Goal: Task Accomplishment & Management: Manage account settings

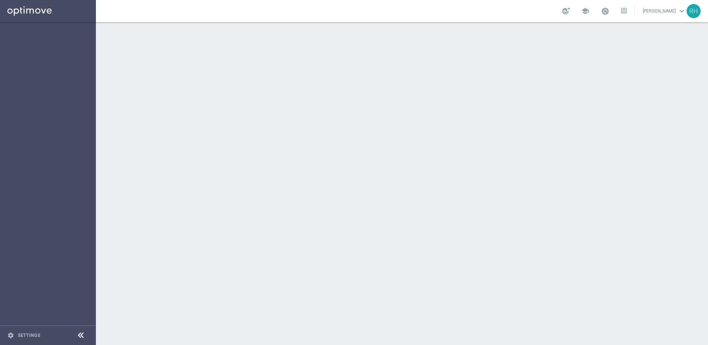
click at [157, 140] on div at bounding box center [402, 183] width 612 height 322
click at [69, 132] on div "play_circle_outline Execute keyboard_arrow_right" at bounding box center [47, 128] width 95 height 20
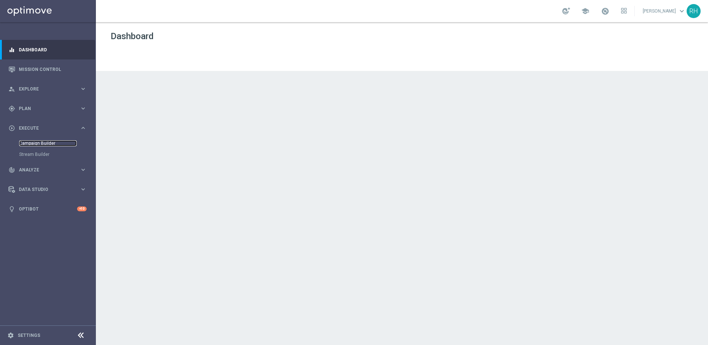
click at [47, 141] on link "Campaign Builder" at bounding box center [48, 143] width 58 height 6
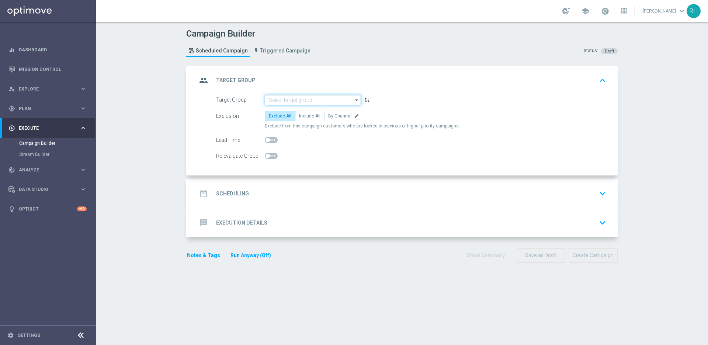
click at [327, 101] on input at bounding box center [313, 100] width 96 height 10
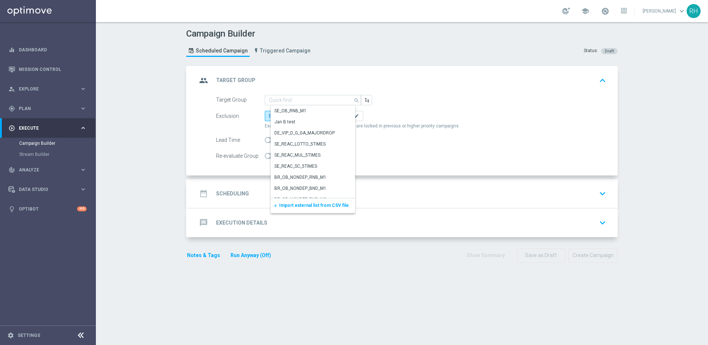
click at [319, 205] on span "Import external list from CSV file" at bounding box center [314, 205] width 70 height 5
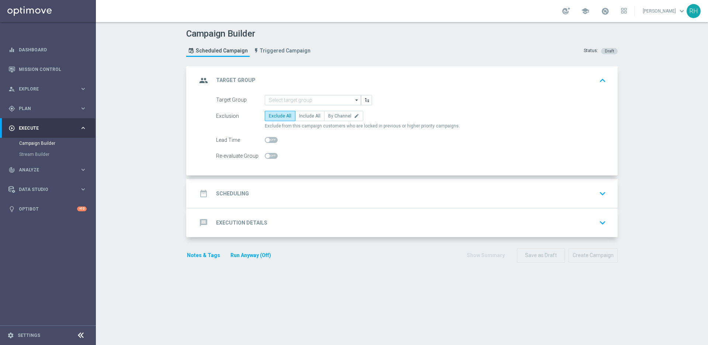
click at [578, 279] on section "group Target Group keyboard_arrow_up Target Group arrow_drop_down Show Selected…" at bounding box center [402, 201] width 443 height 271
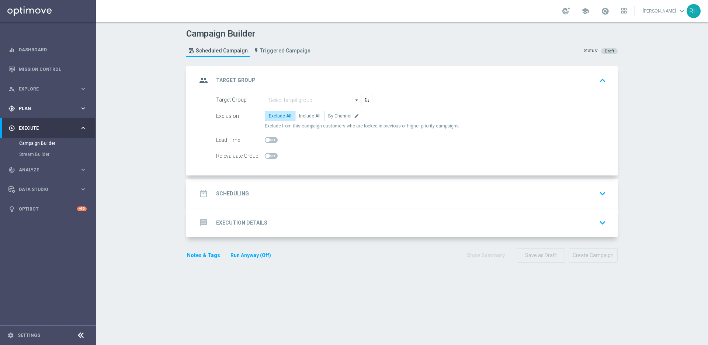
click at [49, 109] on span "Plan" at bounding box center [49, 108] width 61 height 4
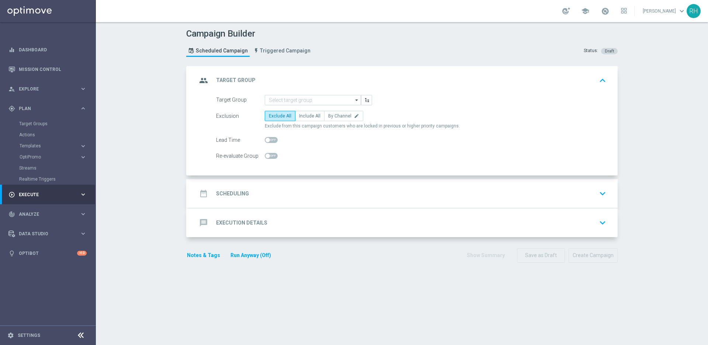
click at [44, 149] on accordion "Templates keyboard_arrow_right Optimail OptiMobile In-App OptiMobile Push Embed…" at bounding box center [57, 145] width 76 height 11
click at [41, 146] on span "Templates" at bounding box center [46, 146] width 53 height 4
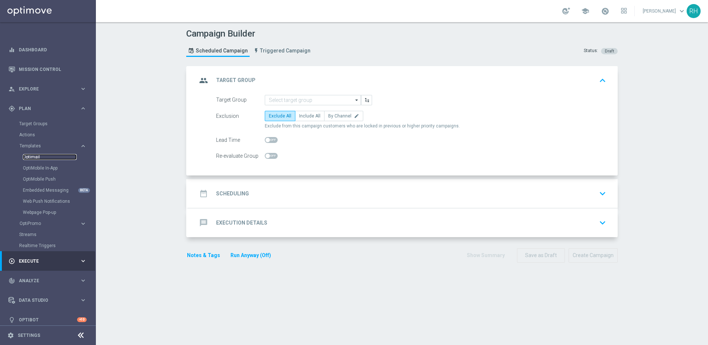
click at [41, 157] on link "Optimail" at bounding box center [50, 157] width 54 height 6
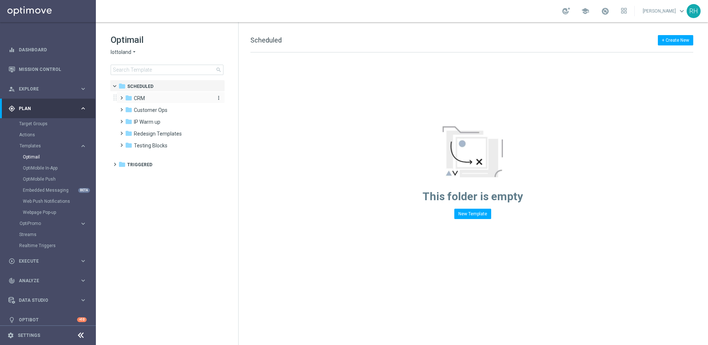
click at [134, 101] on span "CRM" at bounding box center [139, 98] width 11 height 7
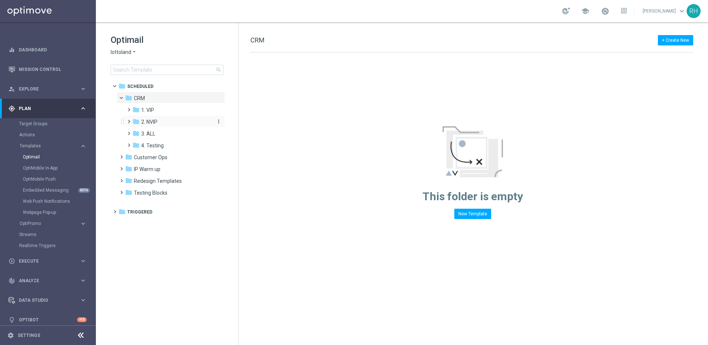
click at [136, 120] on icon "folder" at bounding box center [135, 121] width 7 height 7
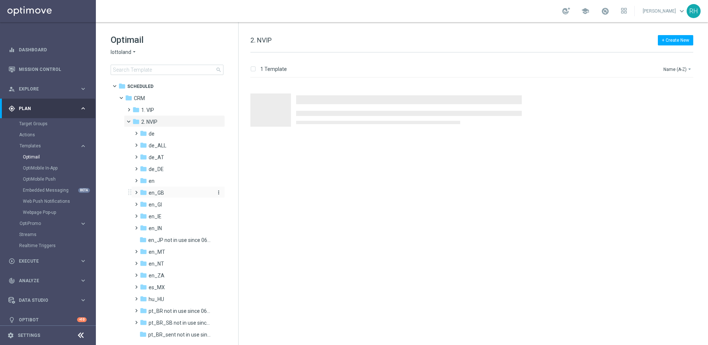
click at [140, 190] on icon "folder" at bounding box center [143, 192] width 7 height 7
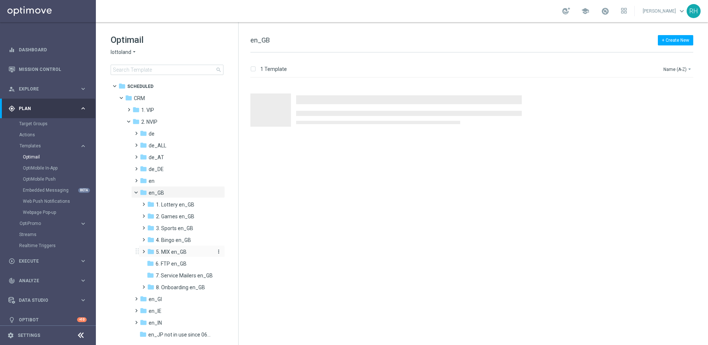
click at [164, 250] on span "5. MIX en_GB" at bounding box center [171, 251] width 31 height 7
click at [164, 273] on span "TAC MIX en_GB" at bounding box center [181, 275] width 37 height 7
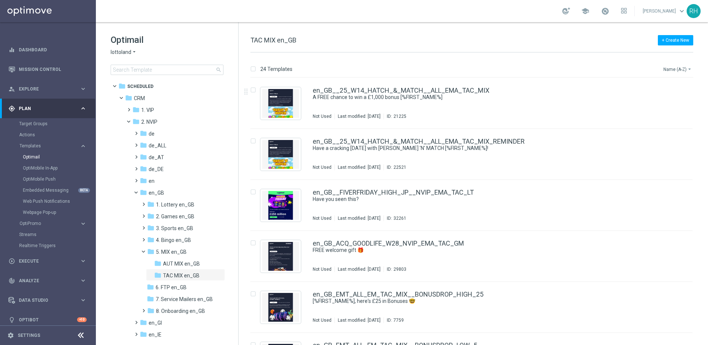
click at [683, 69] on button "Name (A-Z) arrow_drop_down" at bounding box center [678, 69] width 31 height 9
click at [667, 100] on span "Date Modified (Newest)" at bounding box center [664, 101] width 49 height 5
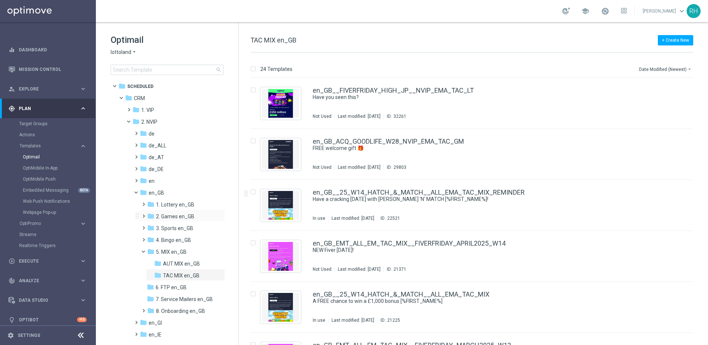
click at [144, 214] on span at bounding box center [142, 212] width 3 height 3
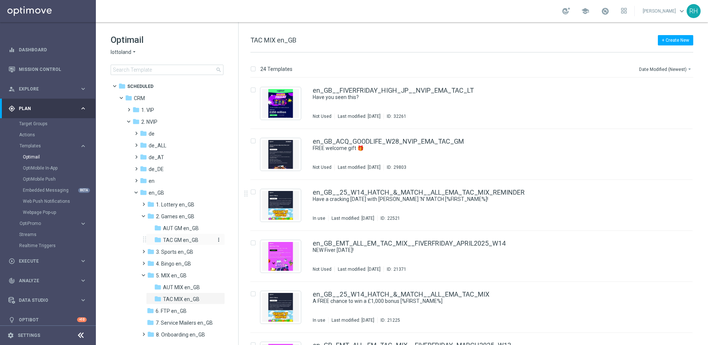
click at [179, 237] on span "TAC GM en_GB" at bounding box center [180, 239] width 35 height 7
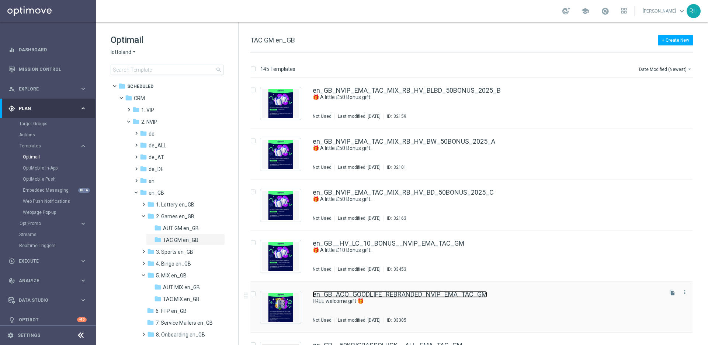
click at [478, 297] on link "en_GB_ACQ_GOODLIFE_REBRANDED_NVIP_EMA_TAC_GM" at bounding box center [400, 294] width 174 height 7
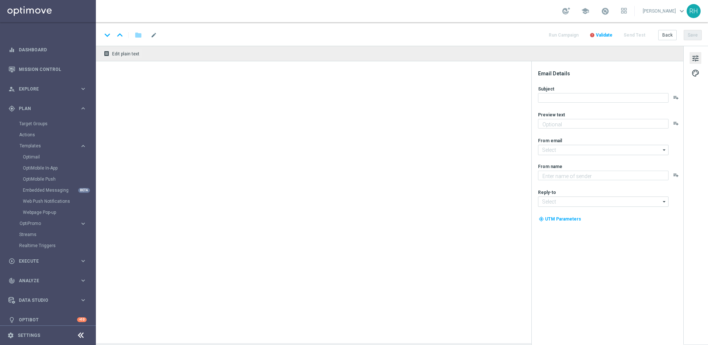
type textarea "Don’t miss out — register to claim!"
type input "mail@crm.lottoland.com"
type textarea "Lottoland"
type input "support@lottoland.co.uk"
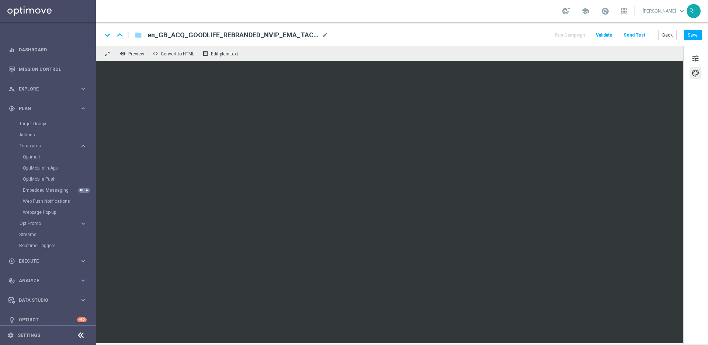
click at [694, 41] on div "keyboard_arrow_down keyboard_arrow_up folder en_GB_ACQ_GOODLIFE_REBRANDED_NVIP_…" at bounding box center [402, 34] width 612 height 24
click at [693, 38] on button "Save" at bounding box center [693, 35] width 18 height 10
click at [691, 32] on button "Save" at bounding box center [693, 35] width 18 height 10
click at [553, 20] on div "school Ricky Hubbard keyboard_arrow_down RH" at bounding box center [402, 11] width 612 height 22
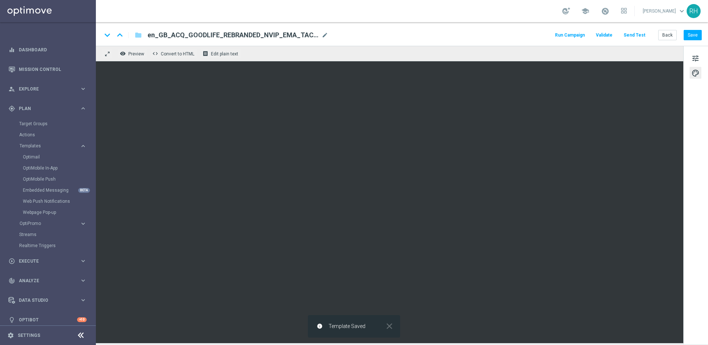
click at [547, 32] on div "keyboard_arrow_down keyboard_arrow_up folder en_GB_ACQ_GOODLIFE_REBRANDED_NVIP_…" at bounding box center [402, 35] width 600 height 10
click at [696, 34] on button "Save" at bounding box center [693, 35] width 18 height 10
click at [535, 49] on div "remove_red_eye Preview code Convert to HTML receipt Edit plain text" at bounding box center [390, 53] width 588 height 15
click at [459, 12] on div "school Ricky Hubbard keyboard_arrow_down RH" at bounding box center [402, 11] width 612 height 22
click at [697, 36] on button "Save" at bounding box center [693, 35] width 18 height 10
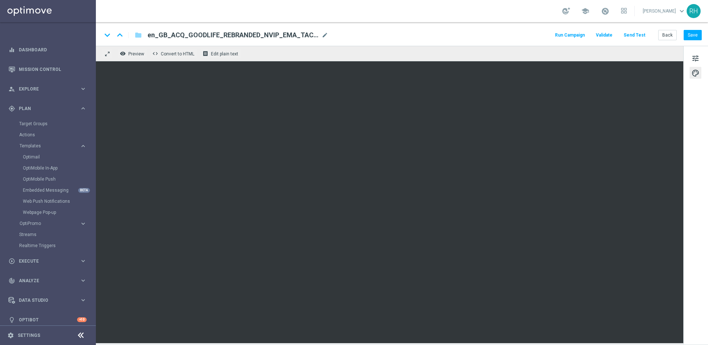
click at [495, 21] on div "school Ricky Hubbard keyboard_arrow_down RH" at bounding box center [402, 11] width 612 height 22
click at [692, 34] on button "Save" at bounding box center [693, 35] width 18 height 10
click at [485, 35] on div "keyboard_arrow_down keyboard_arrow_up folder en_GB_ACQ_GOODLIFE_REBRANDED_NVIP_…" at bounding box center [402, 35] width 600 height 10
drag, startPoint x: 661, startPoint y: 34, endPoint x: 23, endPoint y: 65, distance: 639.3
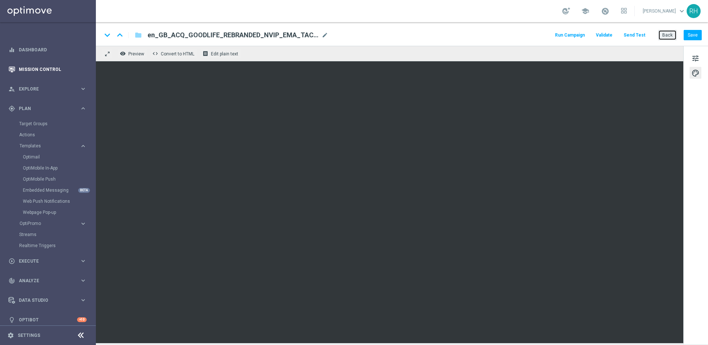
click at [661, 34] on button "Back" at bounding box center [667, 35] width 18 height 10
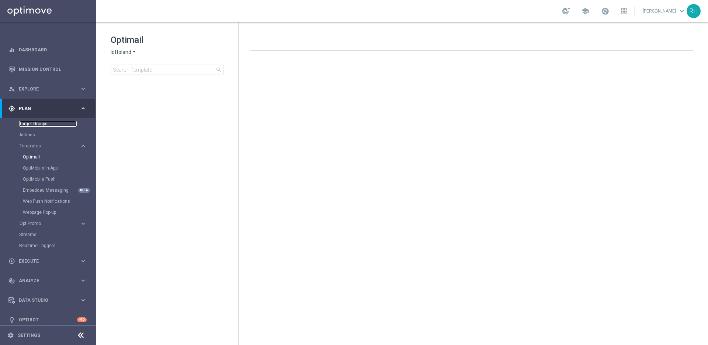
click at [49, 121] on link "Target Groups" at bounding box center [48, 124] width 58 height 6
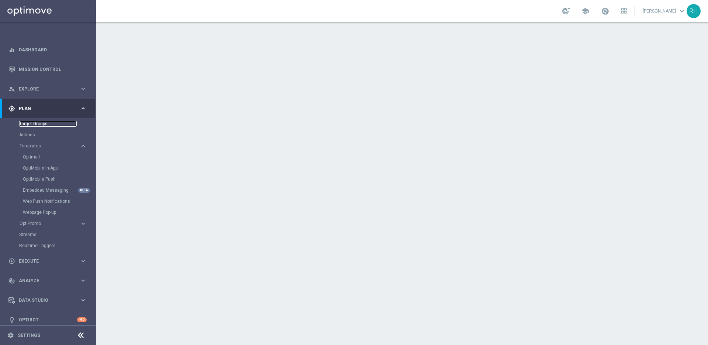
click at [40, 121] on link "Target Groups" at bounding box center [48, 124] width 58 height 6
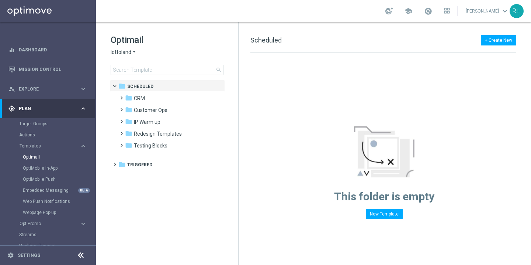
click at [276, 39] on span "Scheduled" at bounding box center [265, 40] width 31 height 8
click at [342, 55] on div "This folder is empty New Template" at bounding box center [384, 135] width 291 height 166
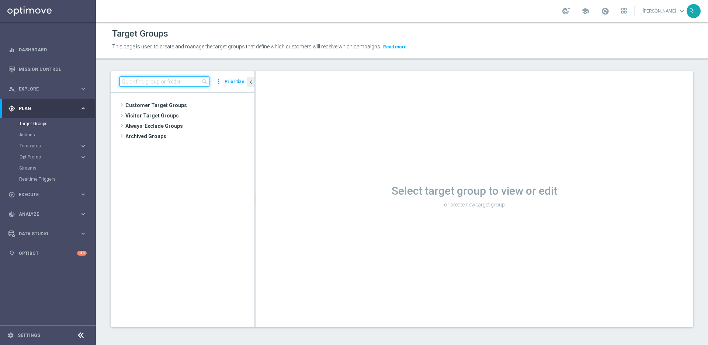
click at [174, 82] on input at bounding box center [165, 81] width 90 height 10
paste input "UK_CASINO_RICHINBOX | HV | LIVE CASINO | REACT"
type input "UK_CASINO_RICHINBOX | HV | LIVE CASINO | REACT"
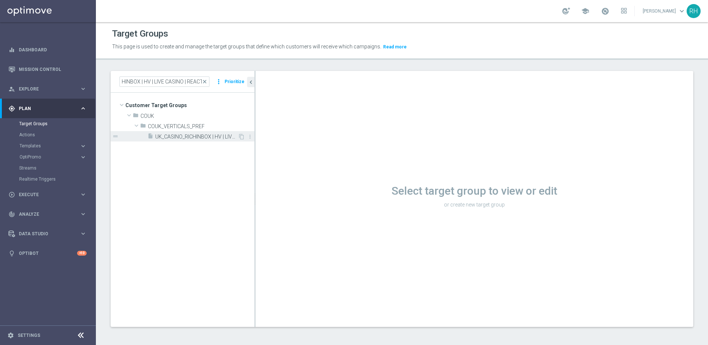
click at [197, 134] on span "UK_CASINO_RICHINBOX | HV | LIVE CASINO | REACT" at bounding box center [196, 137] width 83 height 6
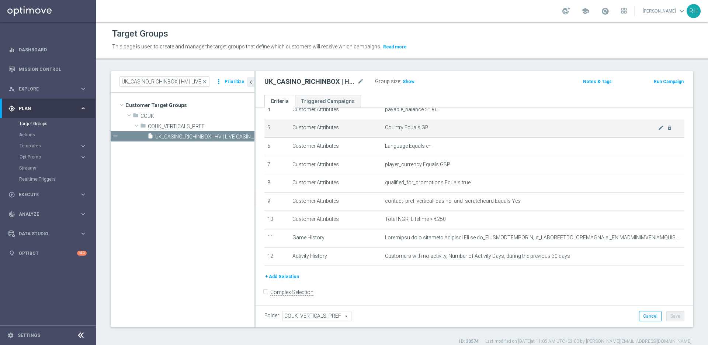
scroll to position [88, 0]
click at [500, 286] on form "Complex Selection Invalid Expression" at bounding box center [475, 299] width 420 height 27
click at [408, 85] on h3 "Show" at bounding box center [408, 81] width 13 height 8
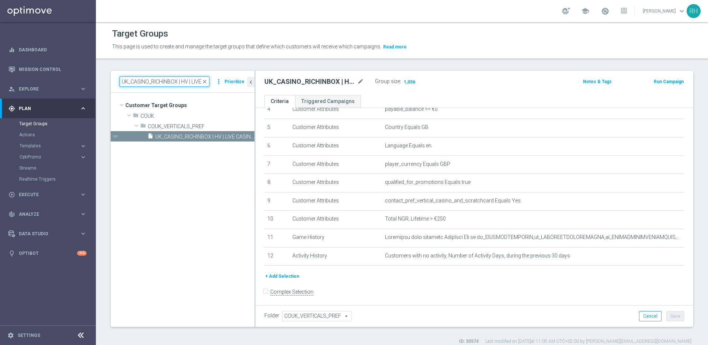
click at [183, 83] on input "UK_CASINO_RICHINBOX | HV | LIVE CASINO | REACT" at bounding box center [165, 81] width 90 height 10
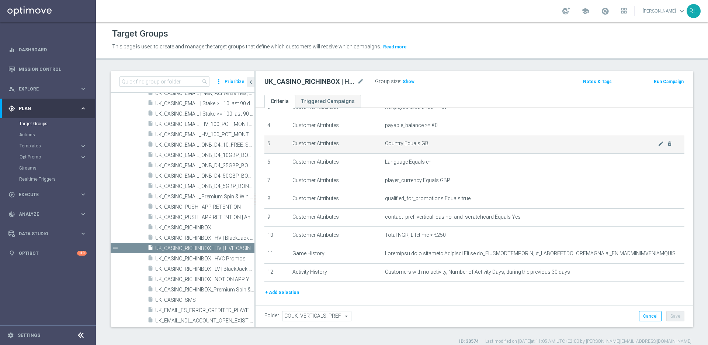
scroll to position [90, 0]
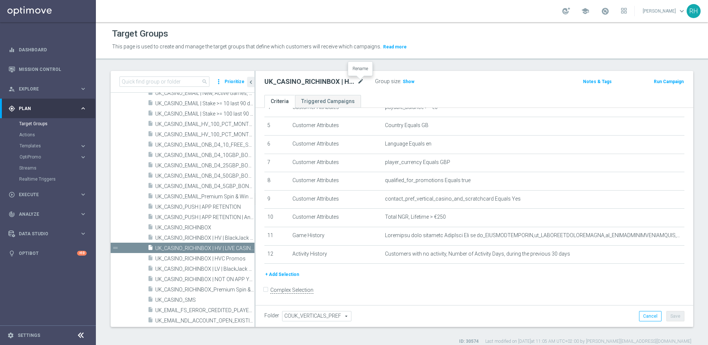
click at [357, 81] on icon "mode_edit" at bounding box center [360, 81] width 7 height 9
click at [322, 83] on input "UK_CASINO_RICHINBOX | HV | LIVE CASINO | REACT" at bounding box center [315, 82] width 100 height 10
drag, startPoint x: 295, startPoint y: 80, endPoint x: 319, endPoint y: 80, distance: 24.7
click at [319, 80] on input "UK_CASINO_RICHINBOX | HV | LIVE CASINO | REACT" at bounding box center [315, 82] width 100 height 10
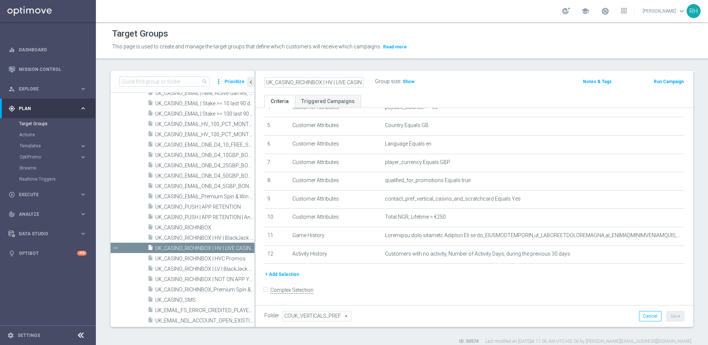
click at [363, 284] on form "Complex Selection Invalid Expression" at bounding box center [475, 297] width 420 height 27
click at [239, 249] on icon "content_copy" at bounding box center [242, 248] width 6 height 6
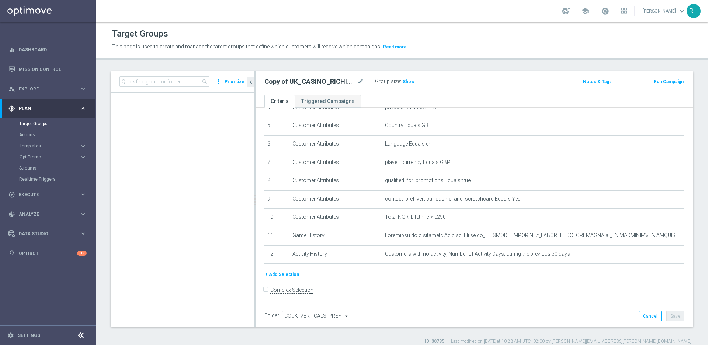
scroll to position [133, 0]
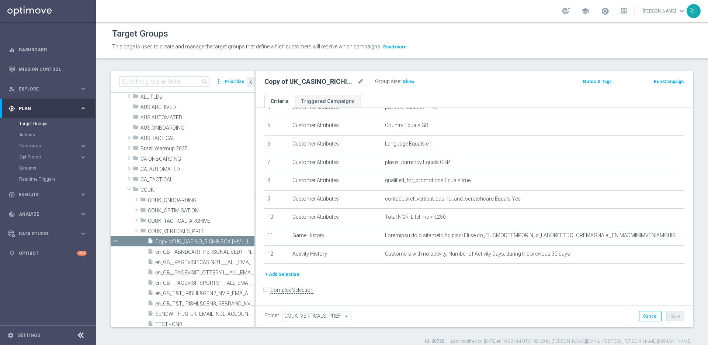
click at [297, 82] on h2 "Copy of UK_CASINO_RICHINBOX | HV | LIVE CASINO | REACT" at bounding box center [310, 81] width 91 height 9
copy div "Copy of UK_CASINO_RICHINBOX | HV | LIVE CASINO | REACT"
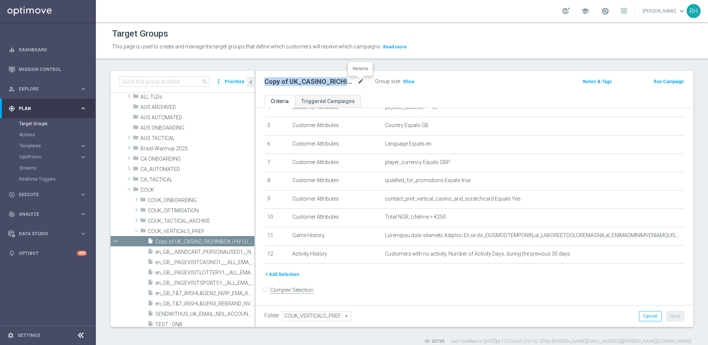
click at [358, 82] on icon "mode_edit" at bounding box center [360, 81] width 7 height 9
click at [343, 82] on input "Copy of UK_CASINO_RICHINBOX | HV | LIVE CASINO | REACT" at bounding box center [315, 82] width 100 height 10
drag, startPoint x: 285, startPoint y: 80, endPoint x: 258, endPoint y: 80, distance: 27.3
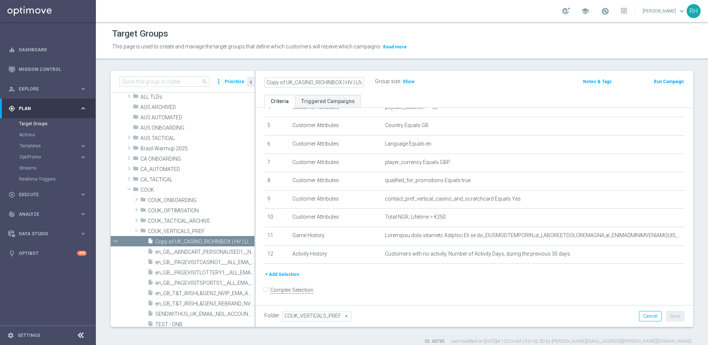
click at [262, 80] on div "Copy of UK_CASINO_RICHINBOX | HV | LIVE CASINO | REACT" at bounding box center [314, 82] width 111 height 10
drag, startPoint x: 297, startPoint y: 81, endPoint x: 321, endPoint y: 81, distance: 24.7
click at [321, 81] on input "UK_CASINO_RICHINBOX | HV | LIVE CASINO | REACT" at bounding box center [315, 82] width 100 height 10
type input "UK_CASINO_EMAIL | HV | LIVE CASINO | REACT"
click at [514, 80] on div "UK_CASINO_EMAIL | HV | LIVE CASINO | REACT Group size : Show" at bounding box center [402, 81] width 287 height 11
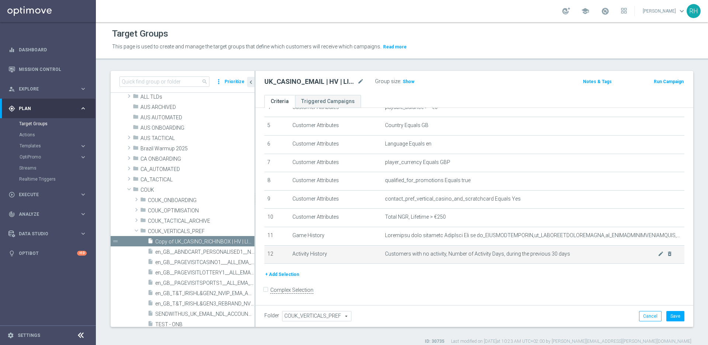
click at [390, 262] on td "Customers with no activity, Number of Activity Days, during the previous 30 day…" at bounding box center [533, 254] width 303 height 18
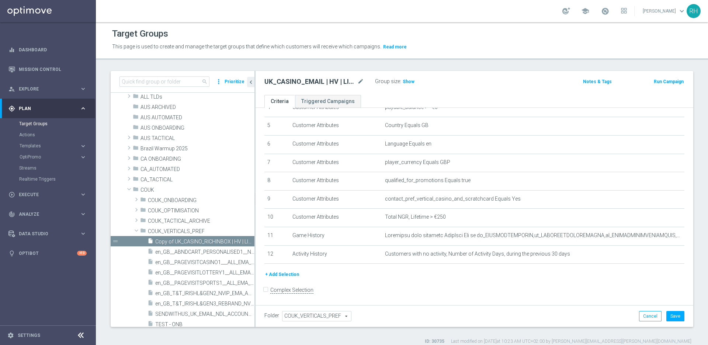
click at [321, 86] on h2 "UK_CASINO_EMAIL | HV | LIVE CASINO | REACT" at bounding box center [310, 81] width 91 height 9
click at [324, 83] on h2 "UK_CASINO_EMAIL | HV | LIVE CASINO | REACT" at bounding box center [310, 81] width 91 height 9
copy div "UK_CASINO_EMAIL | HV | LIVE CASINO | REACT"
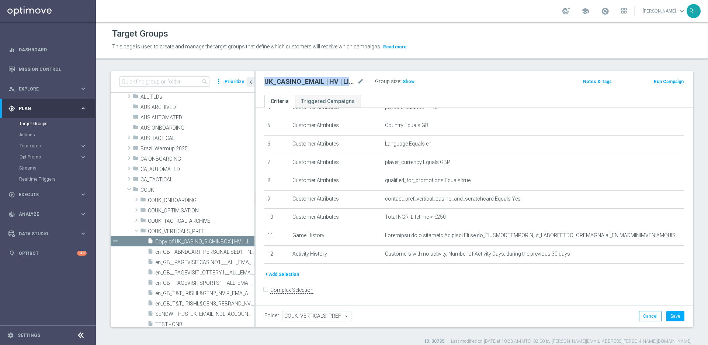
click at [465, 328] on div "search more_vert Prioritize Customer Target Groups library_add create_new_folde…" at bounding box center [402, 207] width 612 height 273
click at [284, 274] on button "+ Add Selection" at bounding box center [282, 274] width 35 height 8
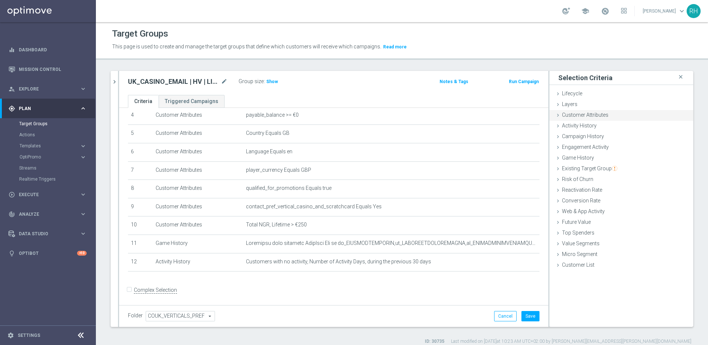
click at [565, 117] on span "Customer Attributes" at bounding box center [585, 115] width 46 height 6
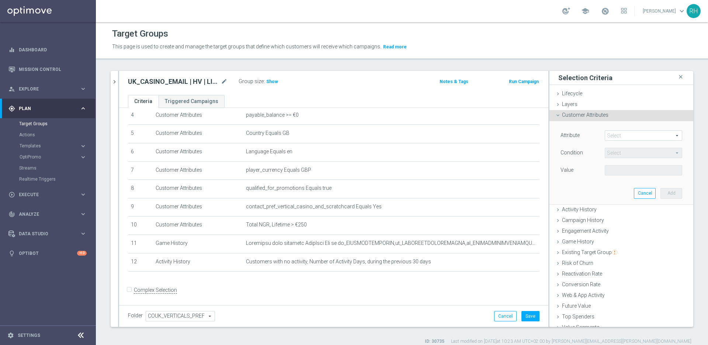
click at [620, 133] on span at bounding box center [643, 136] width 77 height 10
click at [0, 0] on input "search" at bounding box center [0, 0] width 0 height 0
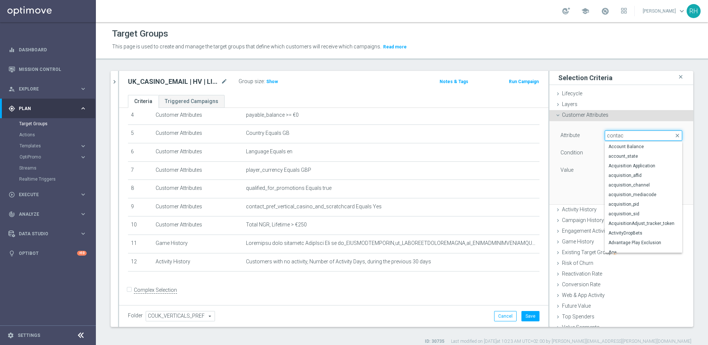
type input "contact"
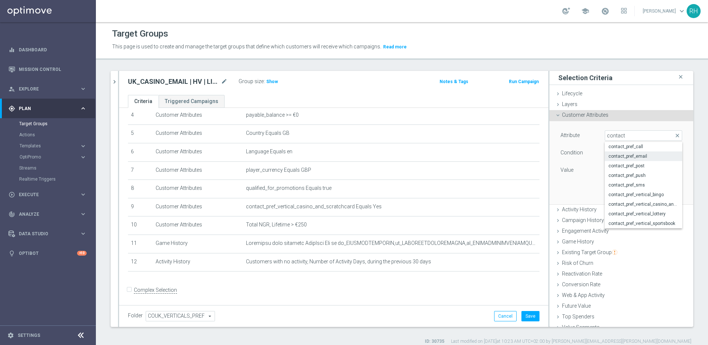
click at [622, 158] on span "contact_pref_email" at bounding box center [644, 156] width 70 height 6
type input "contact_pref_email"
type input "Equals"
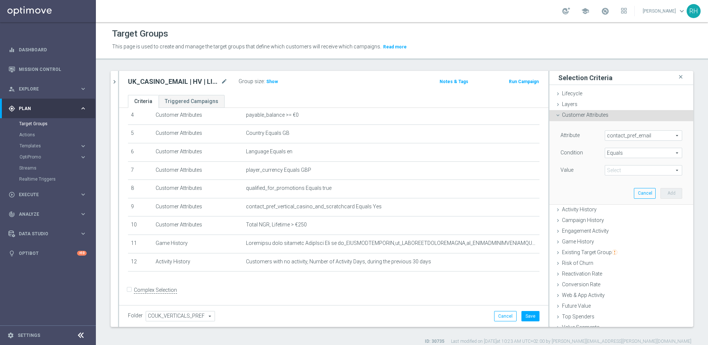
click at [622, 163] on div "Attribute contact_pref_email contact_pref_email arrow_drop_down search Conditio…" at bounding box center [622, 153] width 122 height 46
click at [622, 165] on span at bounding box center [643, 170] width 77 height 10
click at [616, 187] on label "yes" at bounding box center [643, 191] width 77 height 10
type input "yes"
click at [661, 193] on button "Add" at bounding box center [672, 193] width 22 height 10
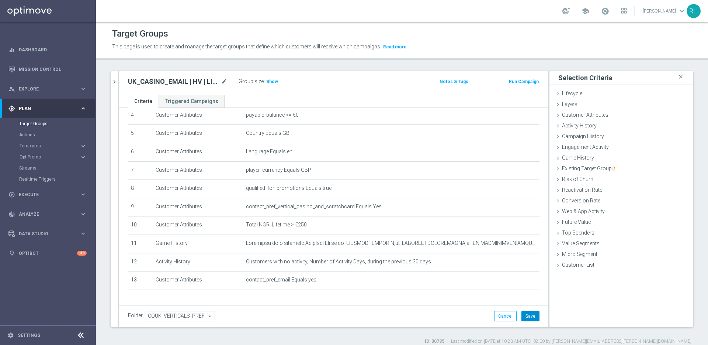
click at [522, 318] on button "Save" at bounding box center [531, 316] width 18 height 10
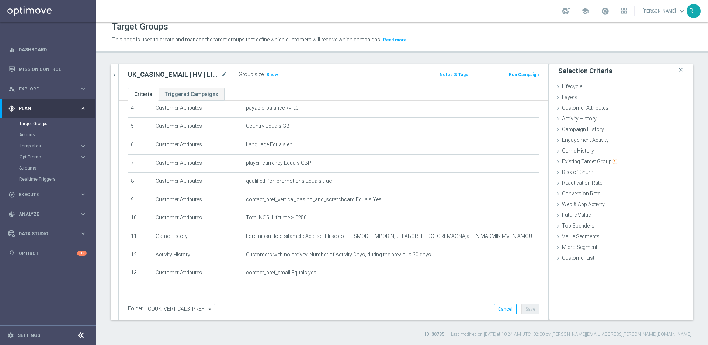
click at [108, 77] on div "search more_vert Prioritize Customer Target Groups library_add create_new_folde…" at bounding box center [402, 200] width 612 height 273
click at [112, 77] on icon "chevron_right" at bounding box center [114, 74] width 7 height 7
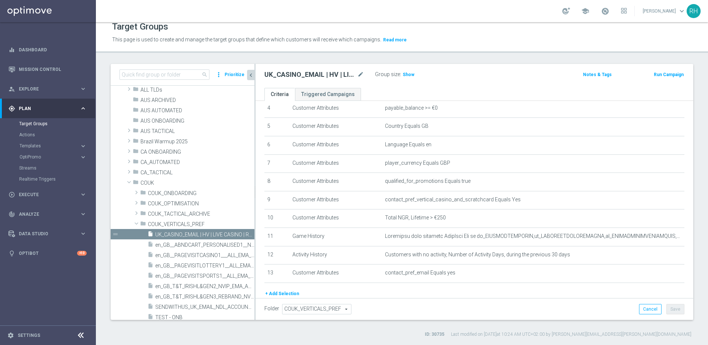
click at [112, 77] on div "search more_vert Prioritize" at bounding box center [183, 75] width 144 height 22
click at [332, 73] on h2 "UK_CASINO_EMAIL | HV | LIVE CASINO | REACT" at bounding box center [310, 74] width 91 height 9
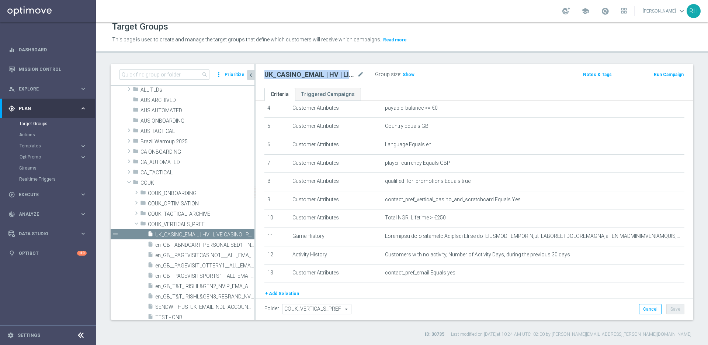
copy div "UK_CASINO_EMAIL | HV | LIVE CASINO | REACT"
click at [410, 71] on h3 "Show" at bounding box center [408, 74] width 13 height 8
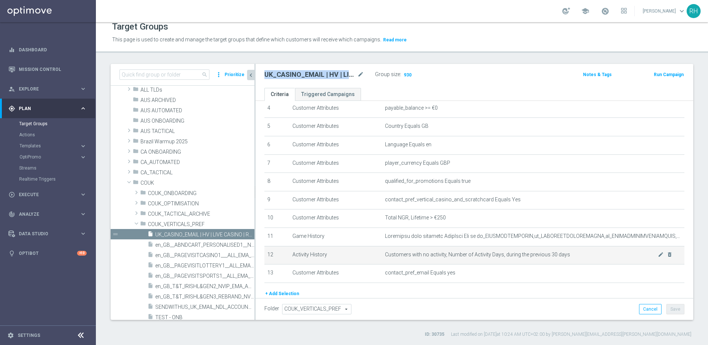
scroll to position [108, 0]
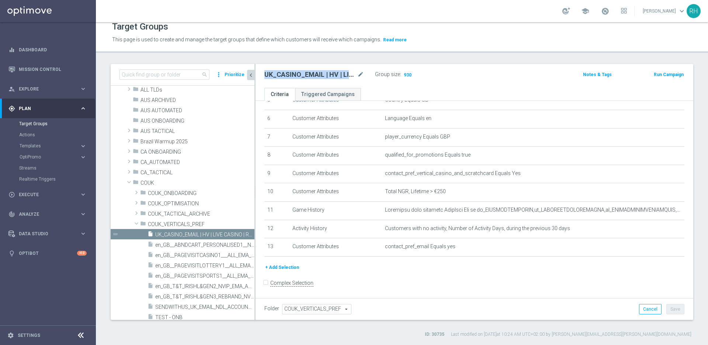
click at [290, 263] on button "+ Add Selection" at bounding box center [282, 267] width 35 height 8
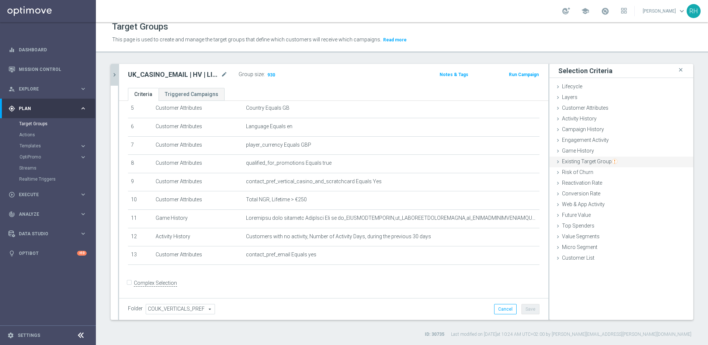
click at [592, 162] on span "Existing Target Group" at bounding box center [589, 161] width 55 height 6
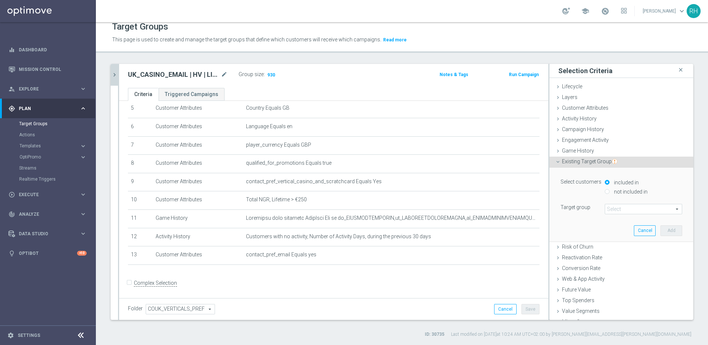
click at [605, 191] on input "not included in" at bounding box center [607, 191] width 5 height 5
radio input "true"
click at [608, 210] on span at bounding box center [643, 209] width 77 height 10
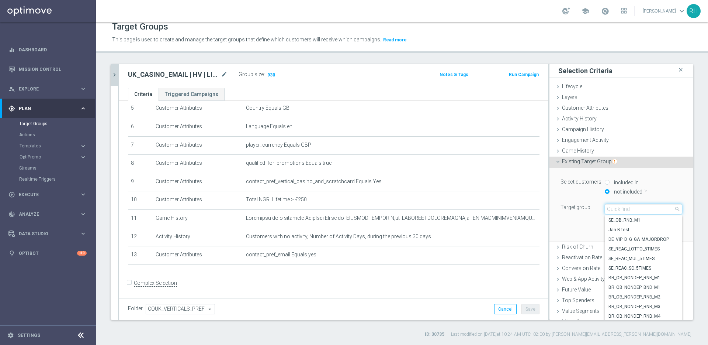
click at [608, 210] on input "search" at bounding box center [643, 209] width 77 height 10
type input "f"
click at [620, 206] on input "games react" at bounding box center [643, 209] width 77 height 10
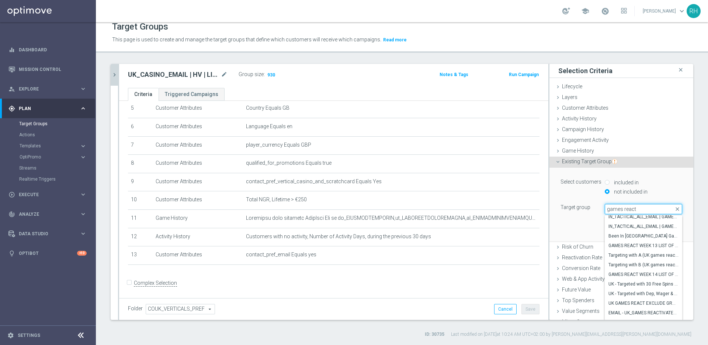
click at [620, 206] on input "games react" at bounding box center [643, 209] width 77 height 10
paste input "UK_CASINO_EMAIL | Games React | 15 Free Spins | Excl. Sports, Live Casino"
type input "UK_CASINO_EMAIL | Games React | 15 Free Spins | Excl. Sports, Live Casino"
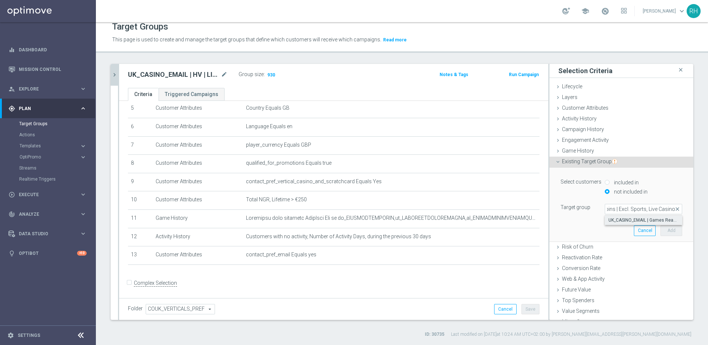
click at [620, 216] on label "UK_CASINO_EMAIL | Games React | 15 Free Spins | Excl. Sports, Live Casino" at bounding box center [643, 220] width 77 height 10
type input "UK_CASINO_EMAIL | Games React | 15 Free Spins | Excl. Sports, Live Casino"
click at [605, 229] on div "Select customers included in not included in Target group UK_CASINO_EMAIL | Gam…" at bounding box center [621, 203] width 133 height 73
click at [661, 229] on button "Add" at bounding box center [672, 230] width 22 height 10
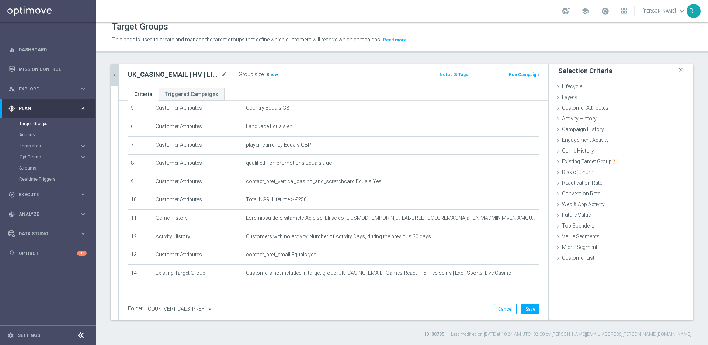
click at [274, 77] on h3 "Show" at bounding box center [272, 74] width 13 height 8
click at [503, 287] on div "# Selection Type Criteria delete_forever 1 Customer Attributes Territory Equals…" at bounding box center [333, 149] width 423 height 280
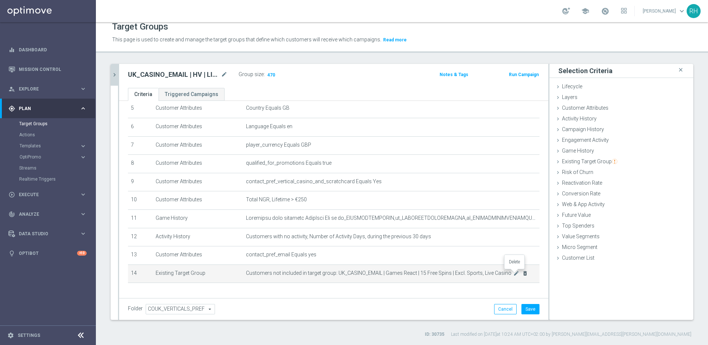
click at [522, 275] on icon "delete_forever" at bounding box center [525, 273] width 6 height 6
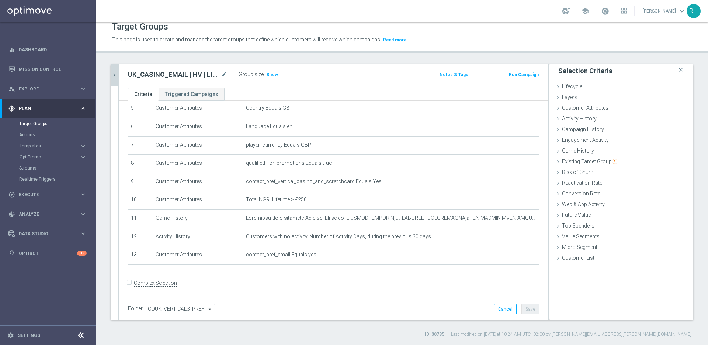
click at [442, 304] on div "Folder COUK_VERTICALS_PREF COUK_VERTICALS_PREF arrow_drop_down search Cancel Sa…" at bounding box center [334, 309] width 412 height 10
click at [273, 69] on div "Group size : Show" at bounding box center [276, 73] width 74 height 9
click at [272, 75] on span "Show" at bounding box center [272, 74] width 12 height 5
click at [392, 314] on div "Folder COUK_VERTICALS_PREF COUK_VERTICALS_PREF arrow_drop_down search Cancel Sa…" at bounding box center [333, 309] width 429 height 22
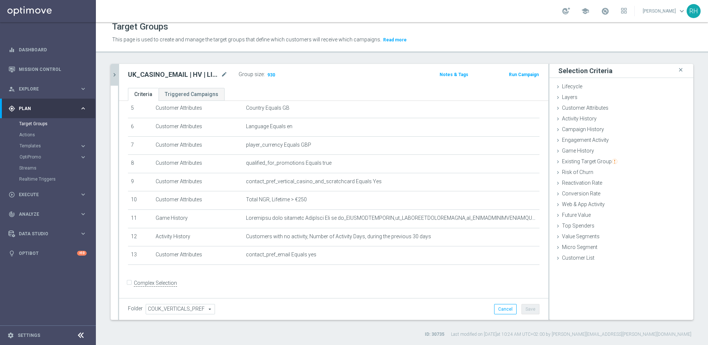
click at [489, 57] on div "Target Groups This page is used to create and manage the target groups that def…" at bounding box center [402, 183] width 612 height 322
